Goal: Entertainment & Leisure: Consume media (video, audio)

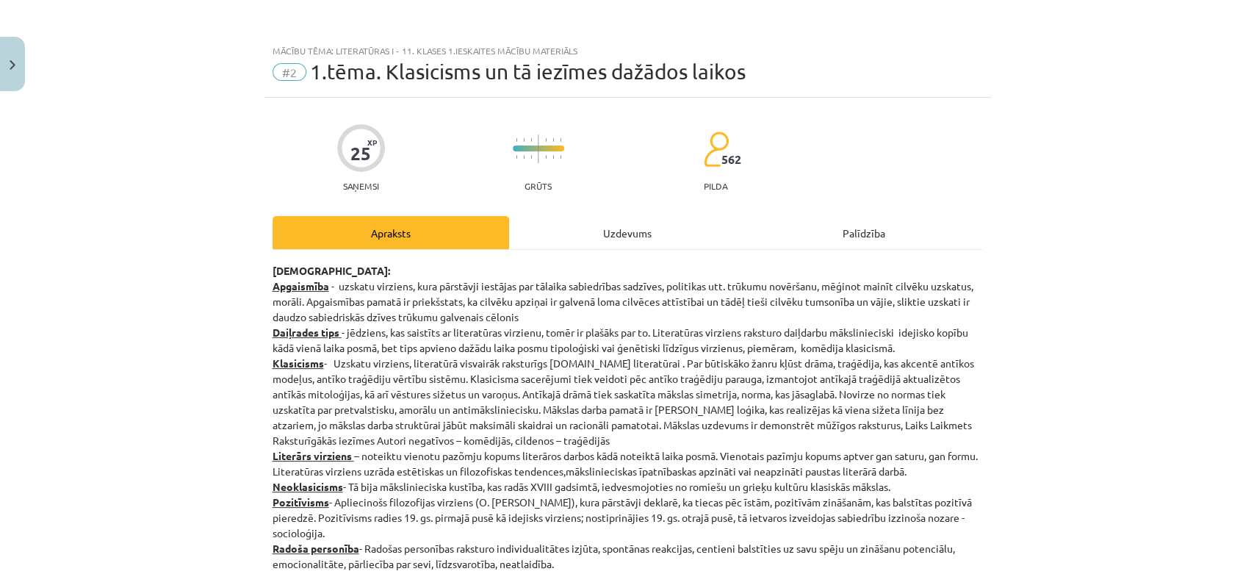
scroll to position [3333, 0]
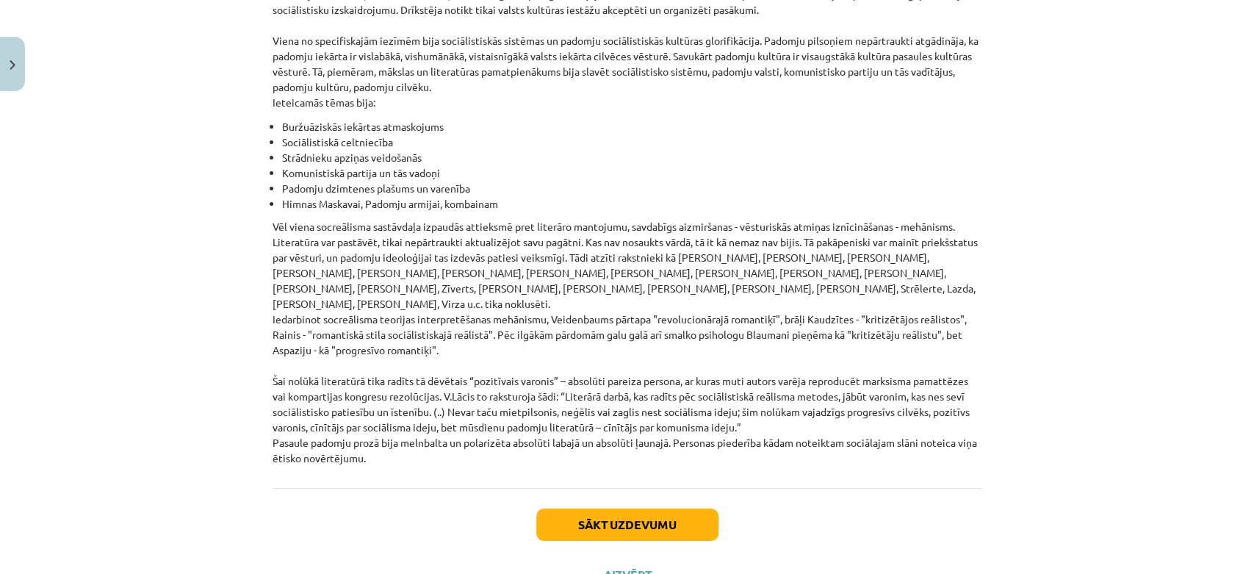
click at [599, 520] on div "Sākt uzdevumu Aizvērt" at bounding box center [628, 539] width 710 height 103
click at [602, 567] on button "Aizvērt" at bounding box center [627, 574] width 56 height 15
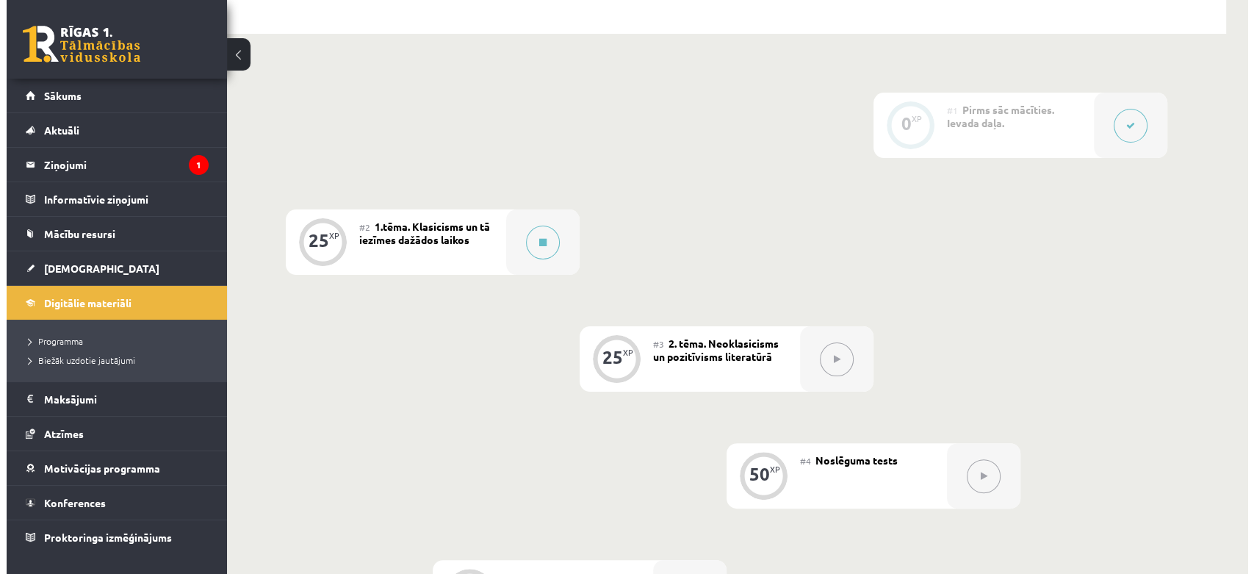
scroll to position [367, 0]
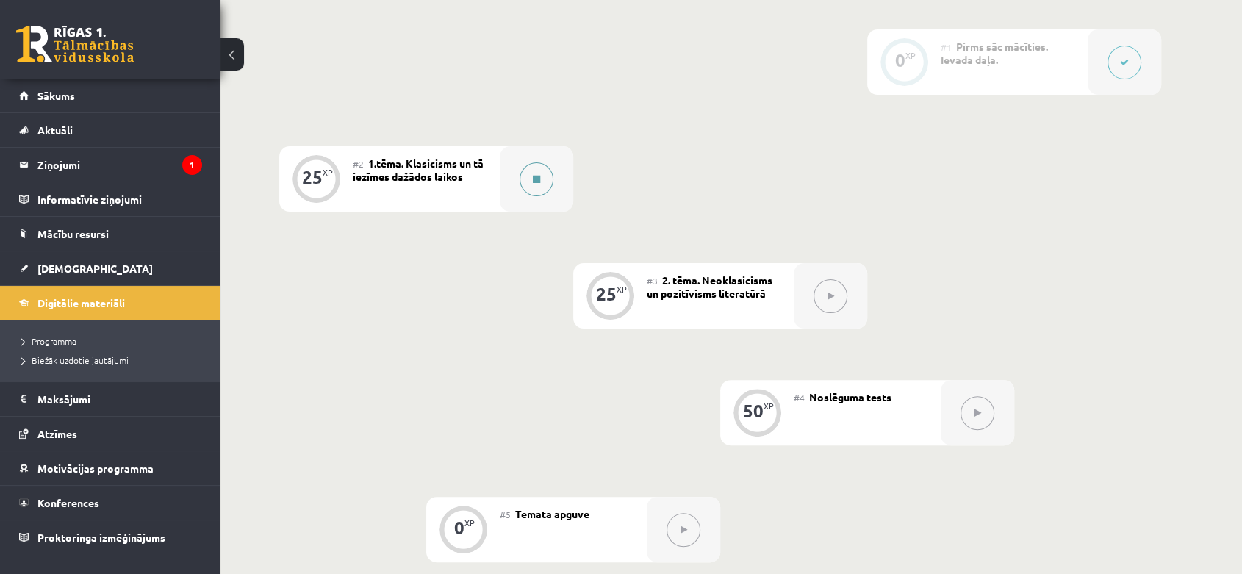
click at [523, 180] on button at bounding box center [536, 179] width 34 height 34
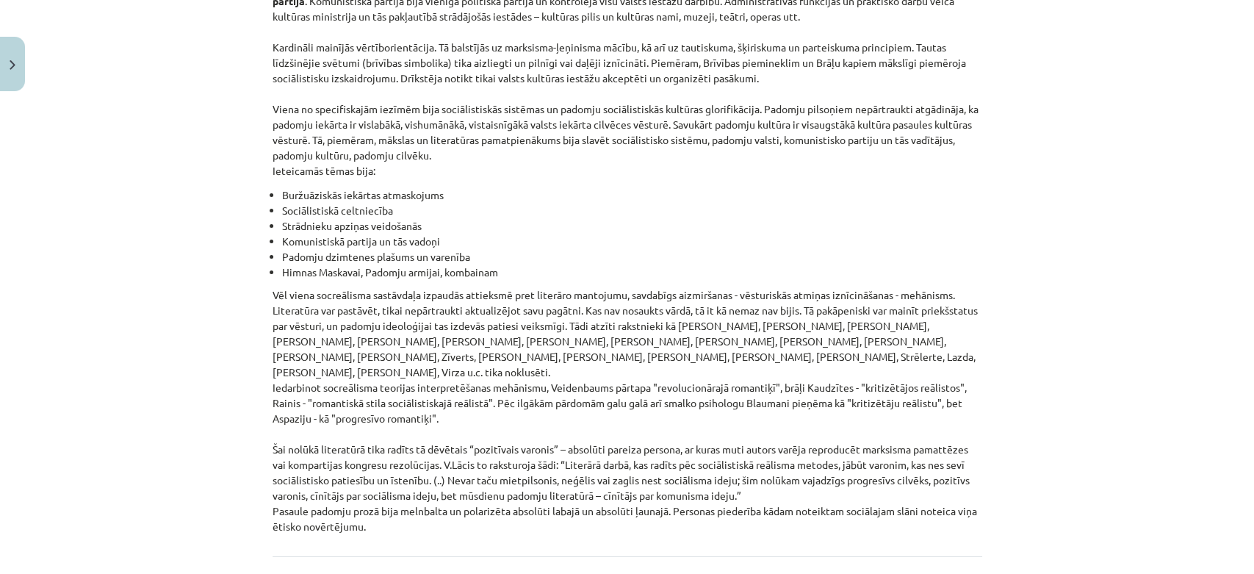
scroll to position [3333, 0]
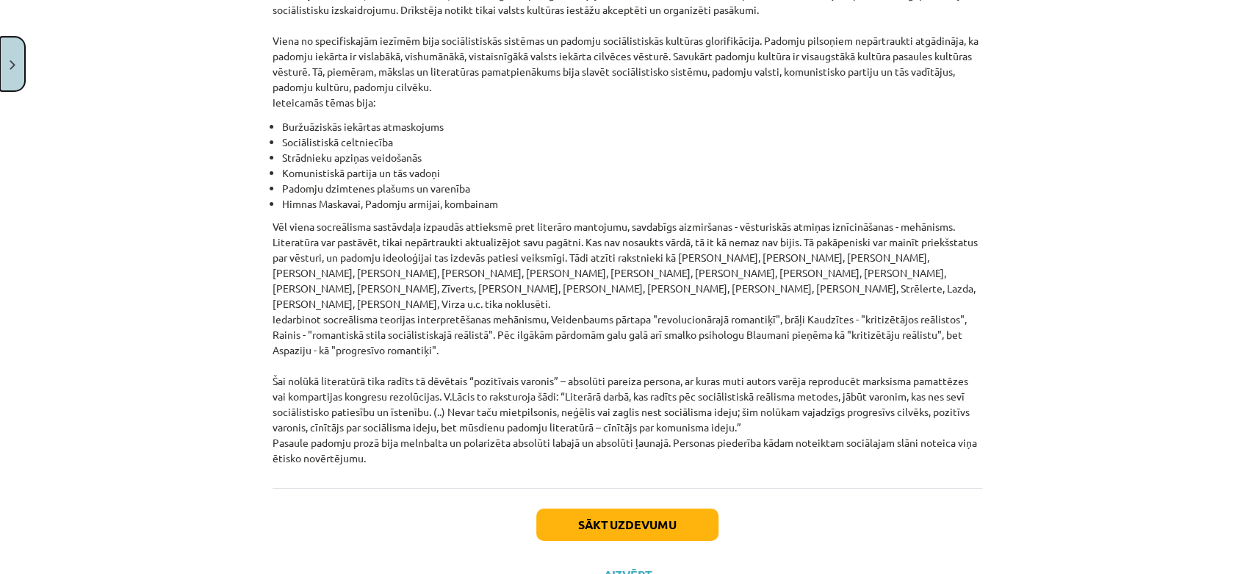
click at [18, 62] on button "Close" at bounding box center [12, 64] width 25 height 54
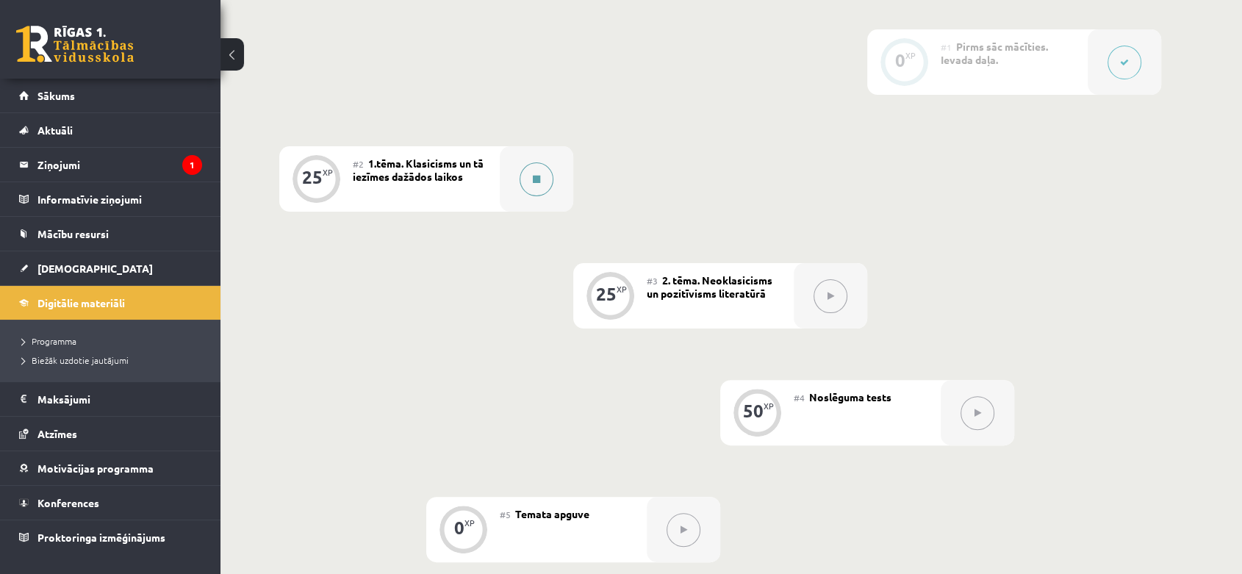
click at [541, 181] on button at bounding box center [536, 179] width 34 height 34
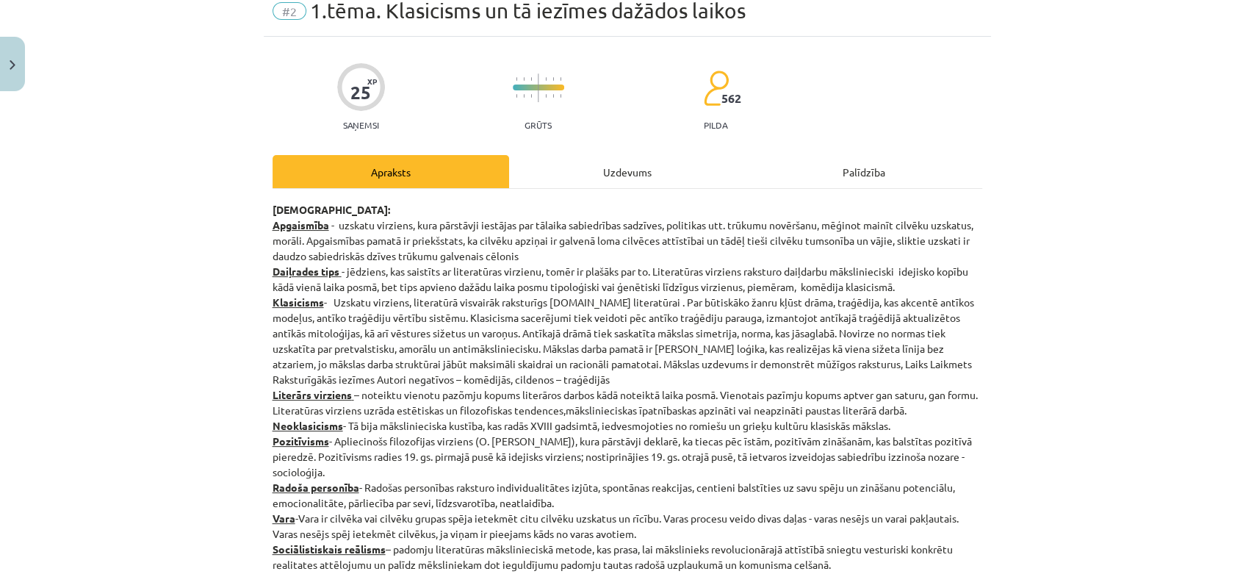
scroll to position [0, 0]
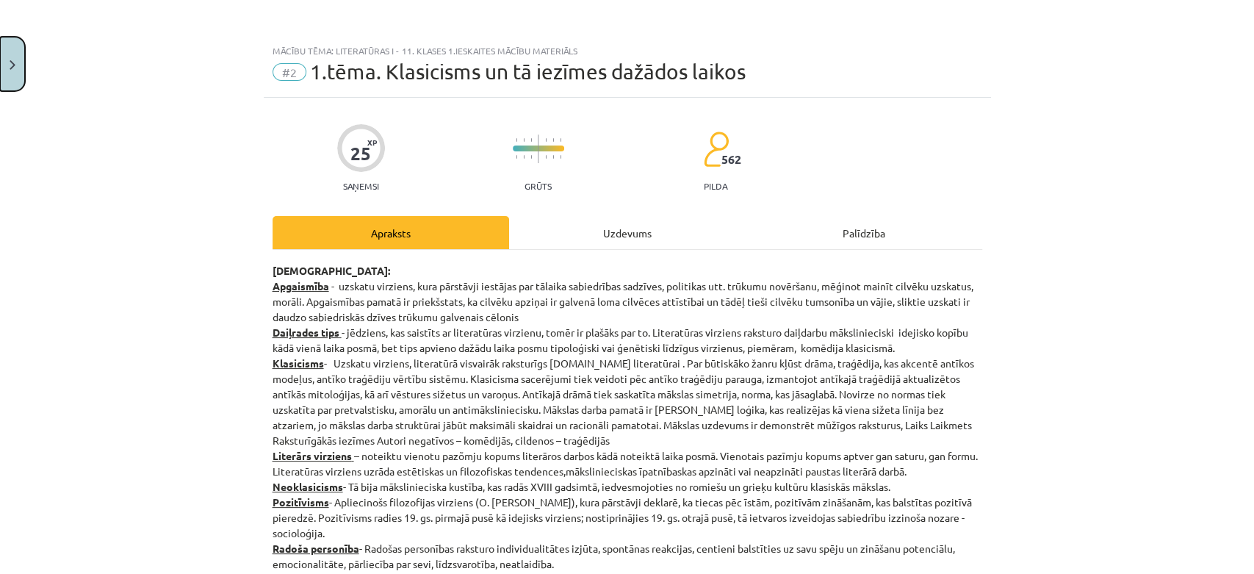
click at [12, 52] on button "Close" at bounding box center [12, 64] width 25 height 54
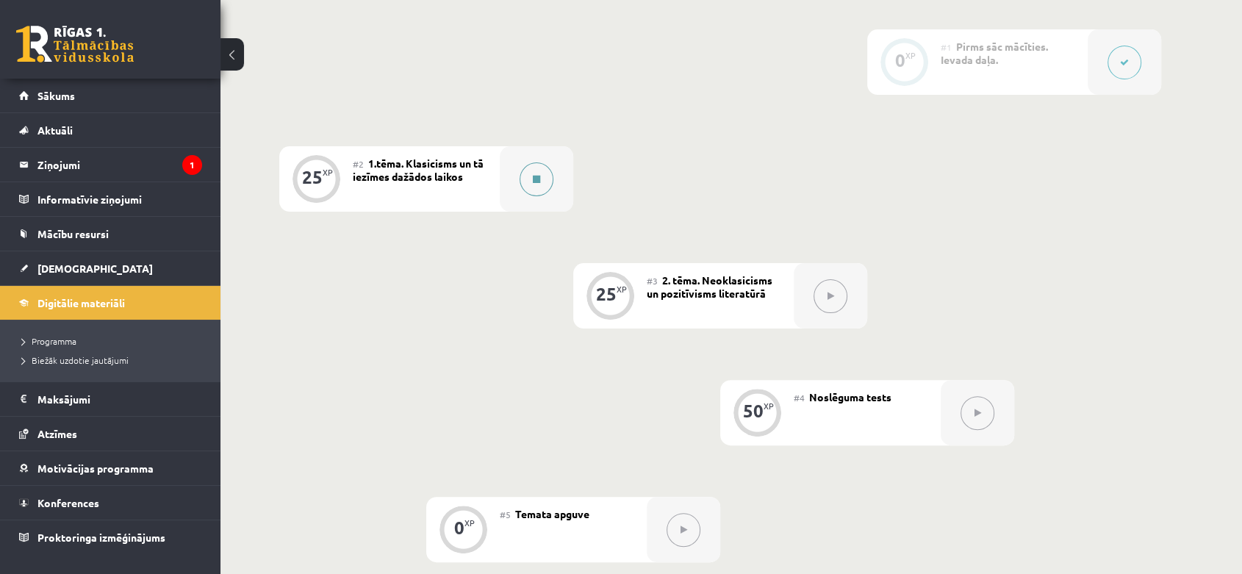
click at [531, 178] on button at bounding box center [536, 179] width 34 height 34
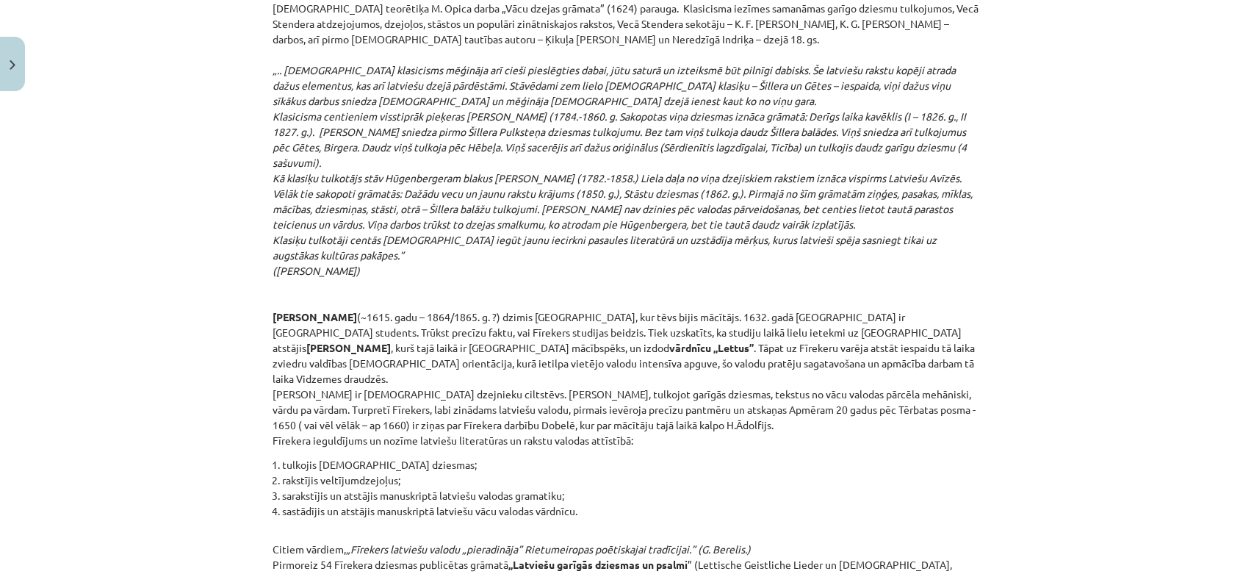
scroll to position [2530, 0]
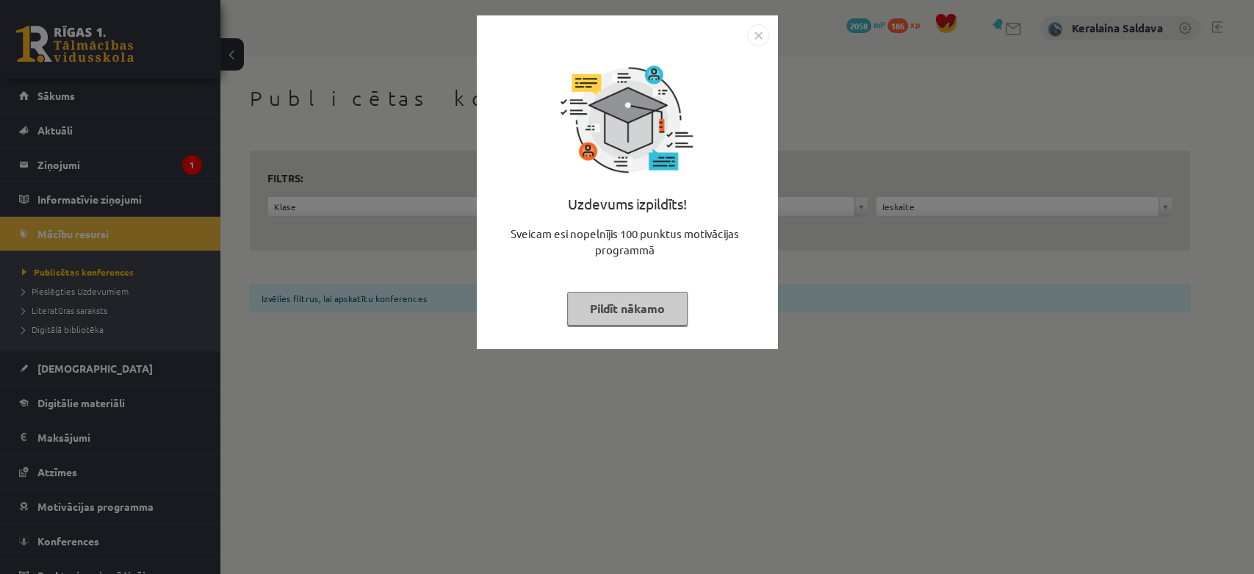
click at [755, 24] on img "Close" at bounding box center [758, 35] width 22 height 22
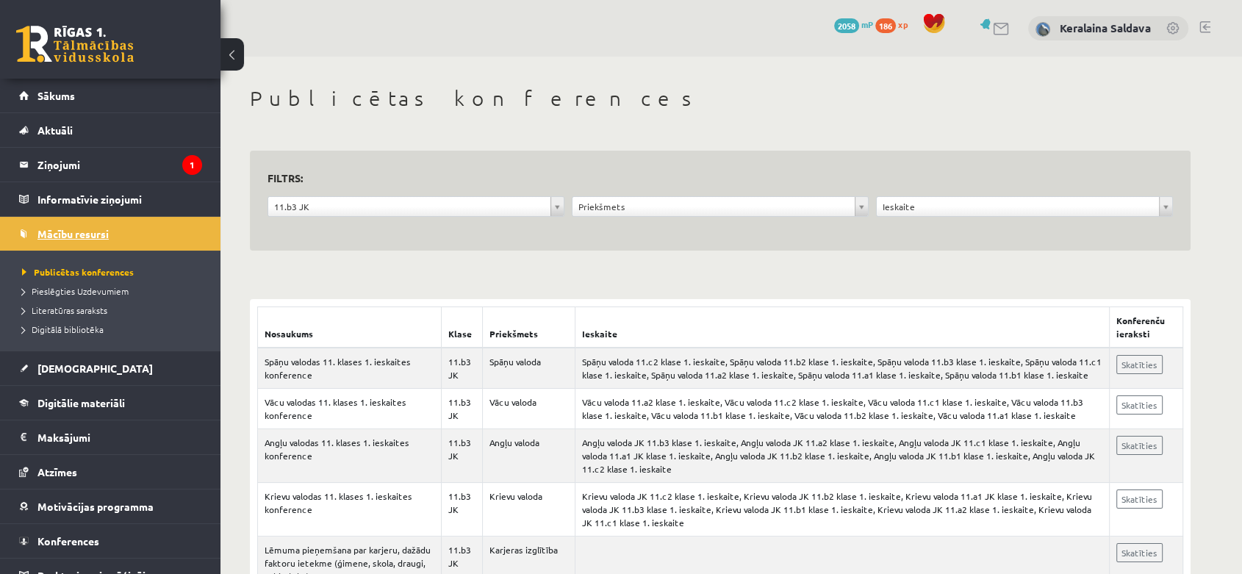
click at [71, 228] on span "Mācību resursi" at bounding box center [72, 233] width 71 height 13
drag, startPoint x: 391, startPoint y: 206, endPoint x: 370, endPoint y: 231, distance: 31.8
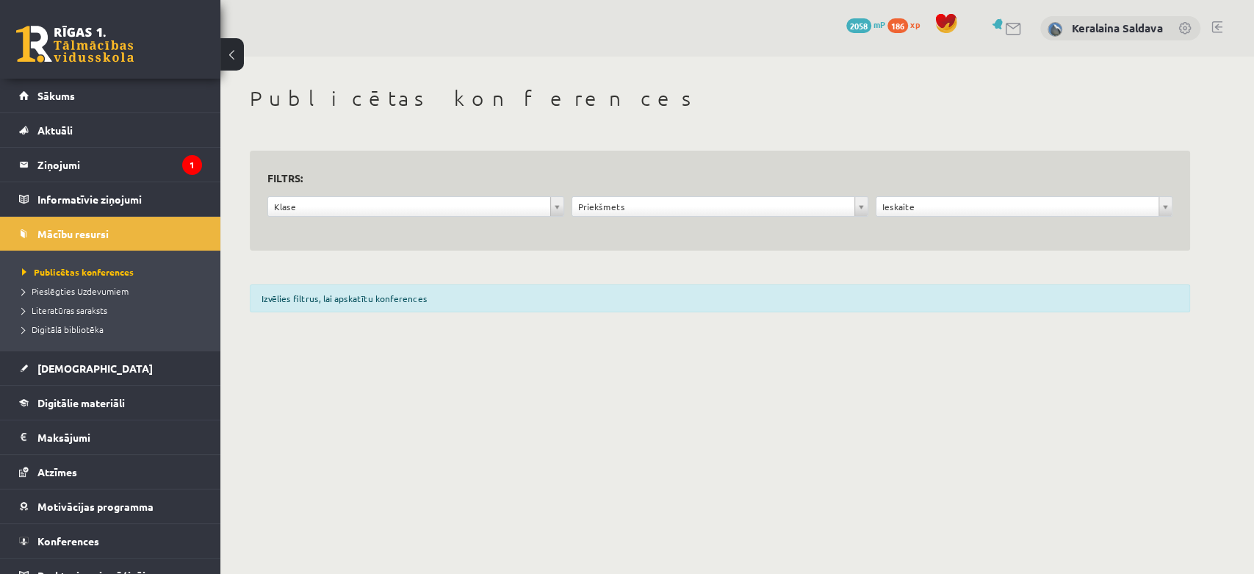
drag, startPoint x: 917, startPoint y: 220, endPoint x: 912, endPoint y: 209, distance: 12.8
click at [917, 219] on div "**********" at bounding box center [1024, 210] width 304 height 28
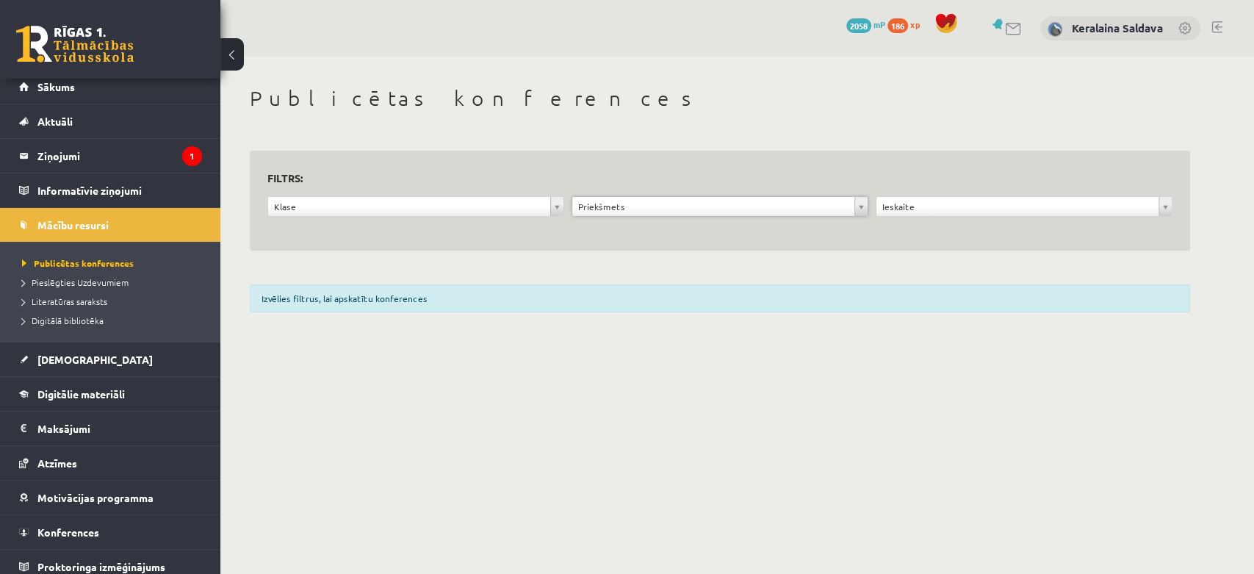
scroll to position [17, 0]
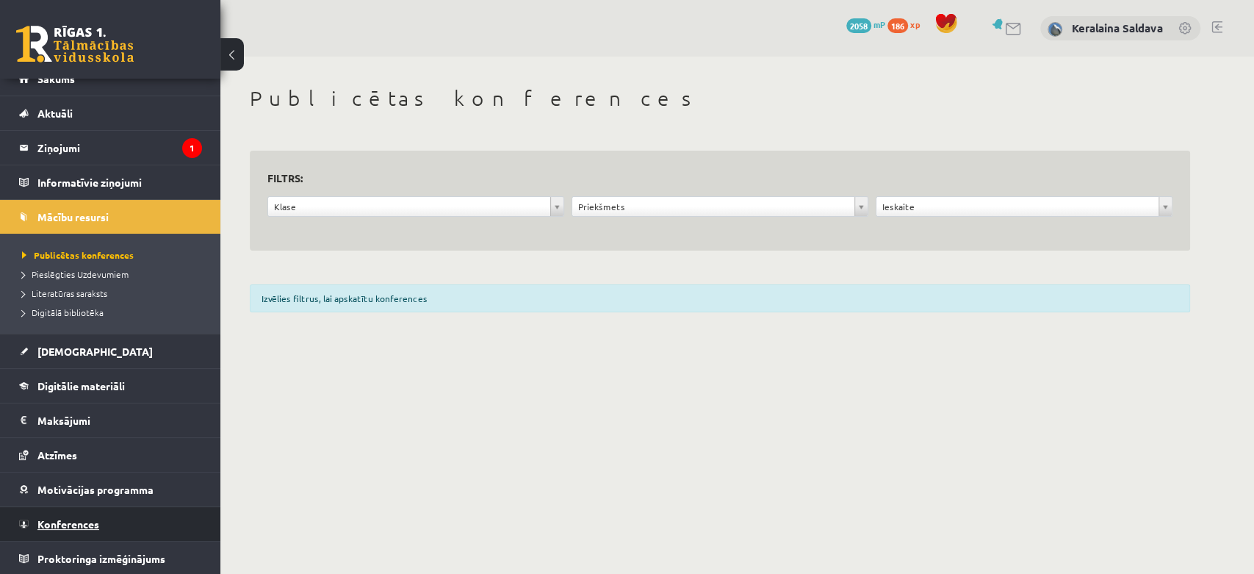
click at [118, 527] on link "Konferences" at bounding box center [110, 524] width 183 height 34
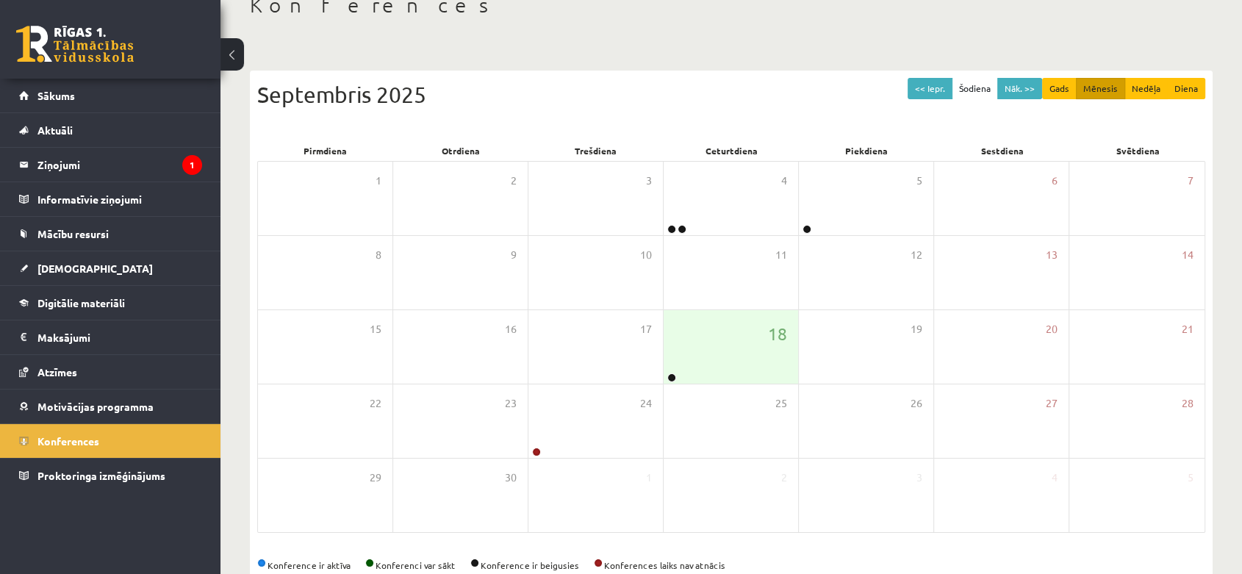
scroll to position [127, 0]
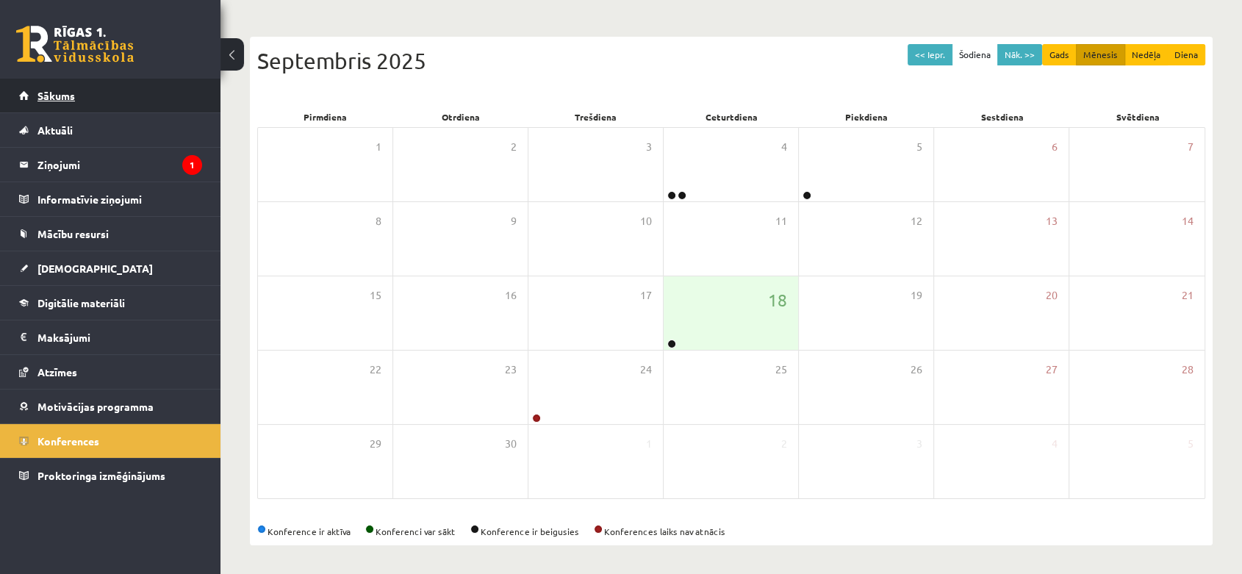
click at [100, 88] on link "Sākums" at bounding box center [110, 96] width 183 height 34
